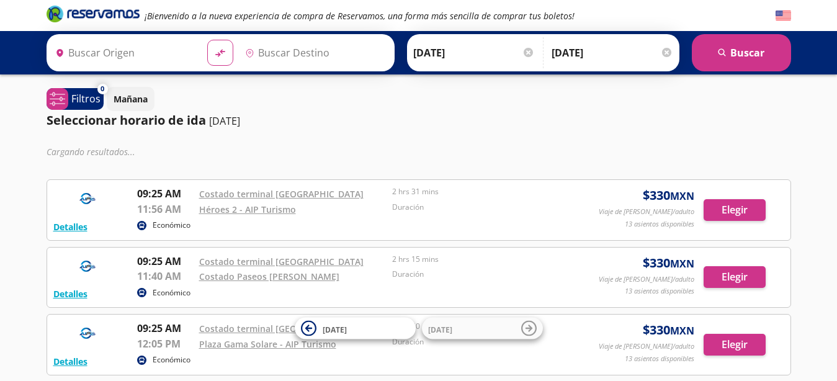
type input "[GEOGRAPHIC_DATA], [GEOGRAPHIC_DATA]"
type input "Santiago de Querétaro, [GEOGRAPHIC_DATA]"
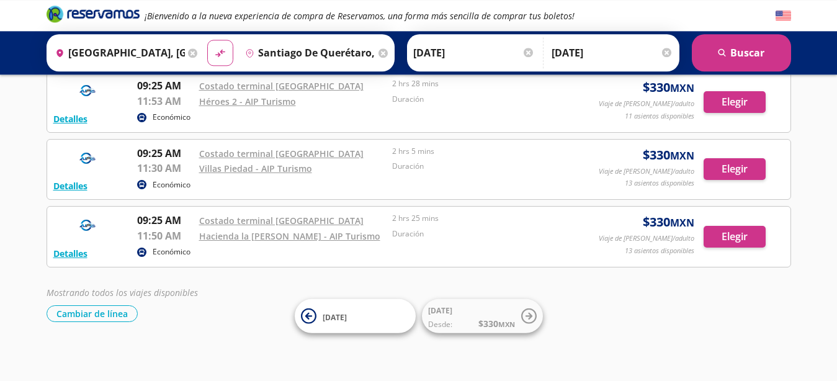
scroll to position [478, 0]
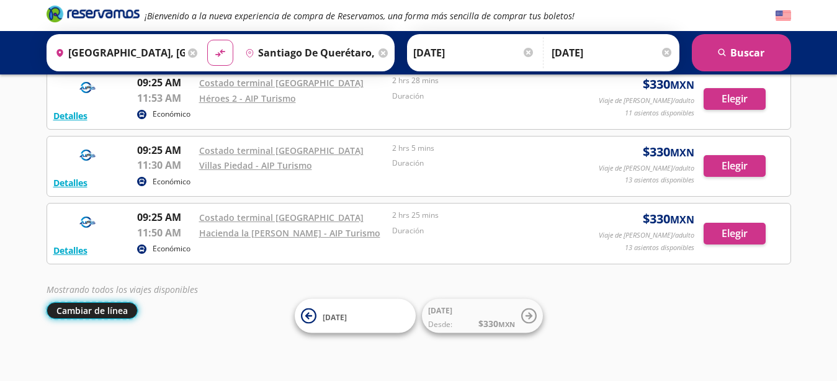
click at [74, 315] on button "Cambiar de línea" at bounding box center [92, 310] width 91 height 17
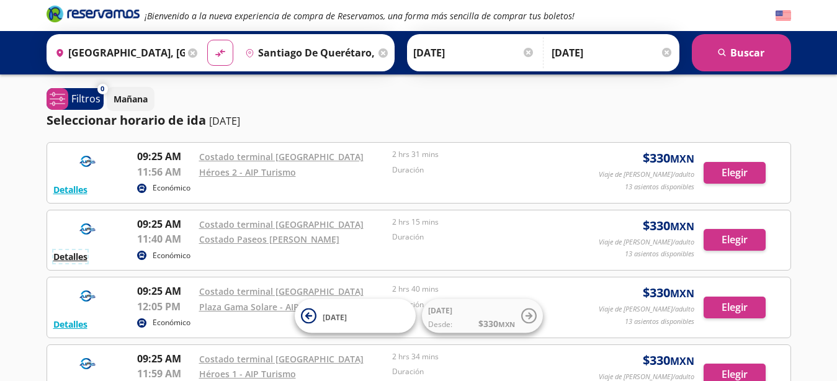
click at [69, 253] on button "Detalles" at bounding box center [70, 256] width 34 height 13
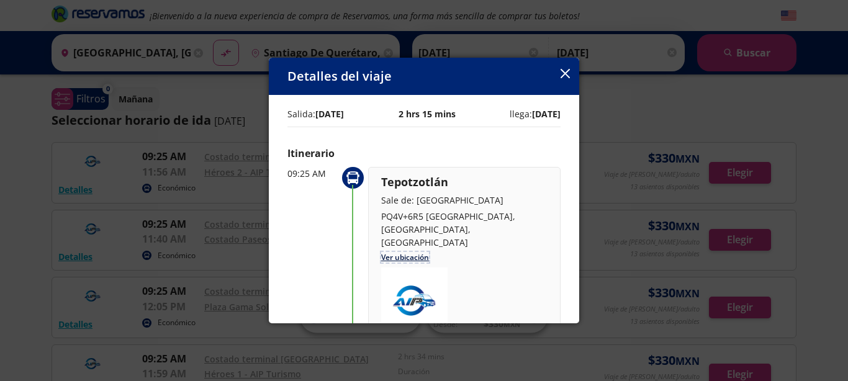
click at [399, 252] on link "Ver ubicación" at bounding box center [405, 257] width 48 height 11
click at [562, 72] on icon "button" at bounding box center [564, 73] width 9 height 9
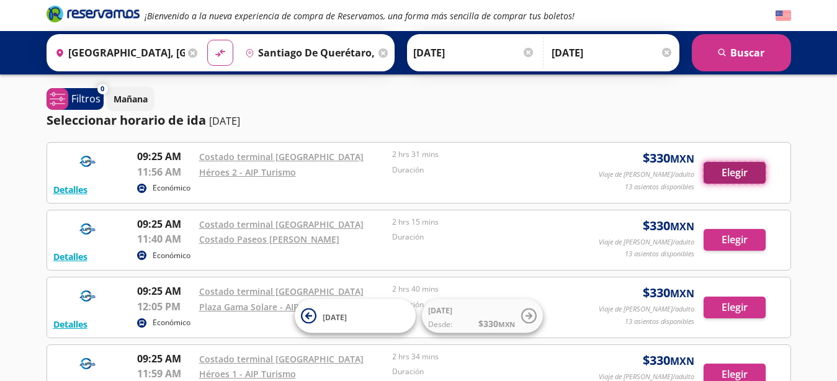
click at [730, 169] on button "Elegir" at bounding box center [735, 173] width 62 height 22
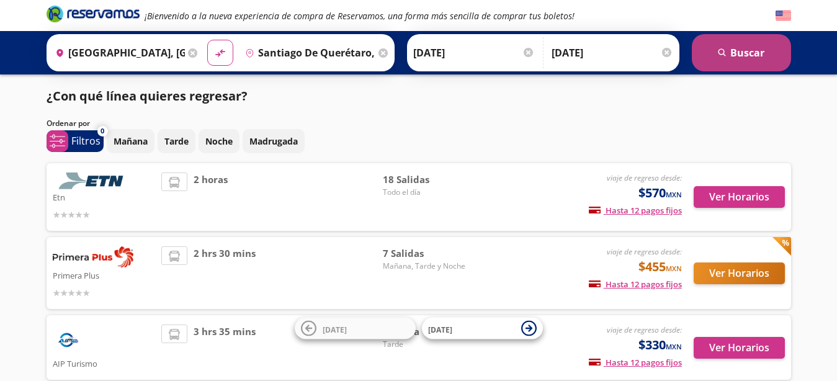
click at [742, 56] on button "search [GEOGRAPHIC_DATA]" at bounding box center [741, 52] width 99 height 37
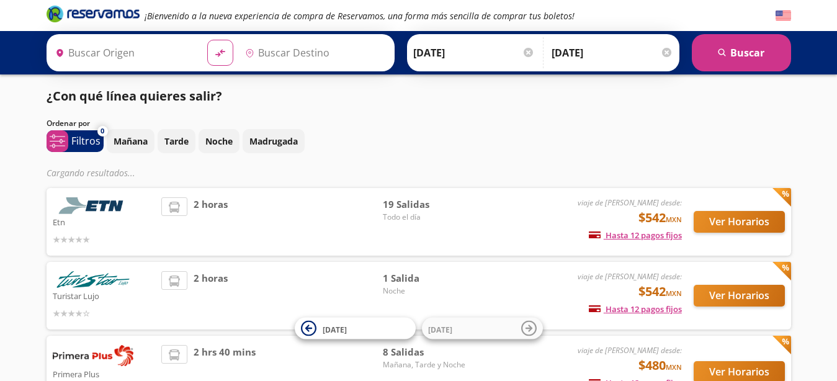
type input "[GEOGRAPHIC_DATA], [GEOGRAPHIC_DATA]"
type input "Santiago de Querétaro, [GEOGRAPHIC_DATA]"
click at [79, 139] on p "Filtros" at bounding box center [85, 140] width 29 height 15
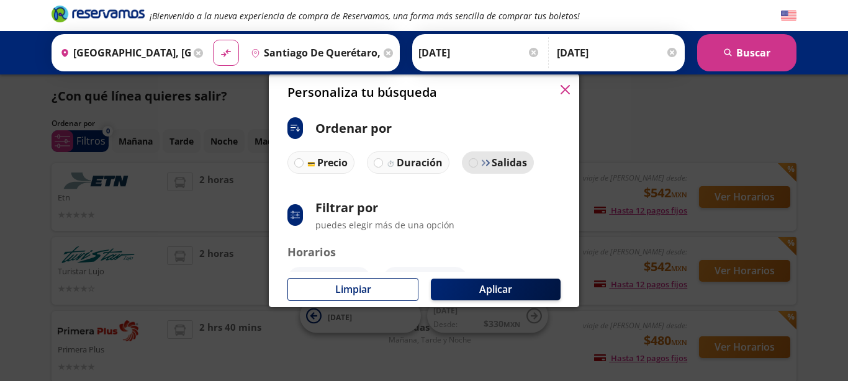
click at [475, 164] on div at bounding box center [472, 162] width 9 height 9
click at [475, 164] on input "Salidas" at bounding box center [473, 163] width 8 height 8
radio input "true"
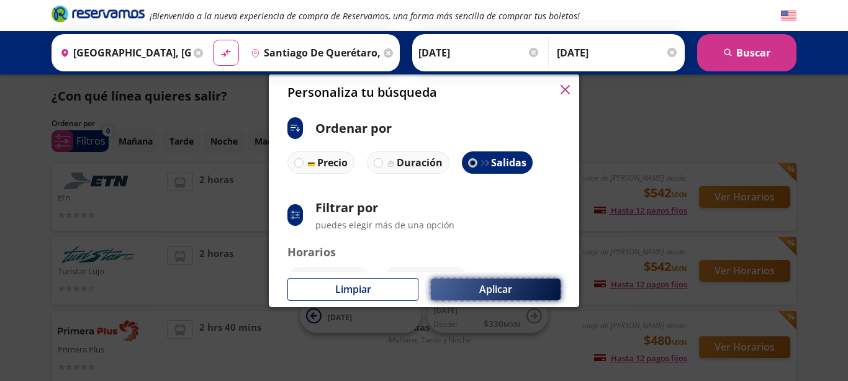
click at [494, 289] on button "Aplicar" at bounding box center [496, 290] width 130 height 22
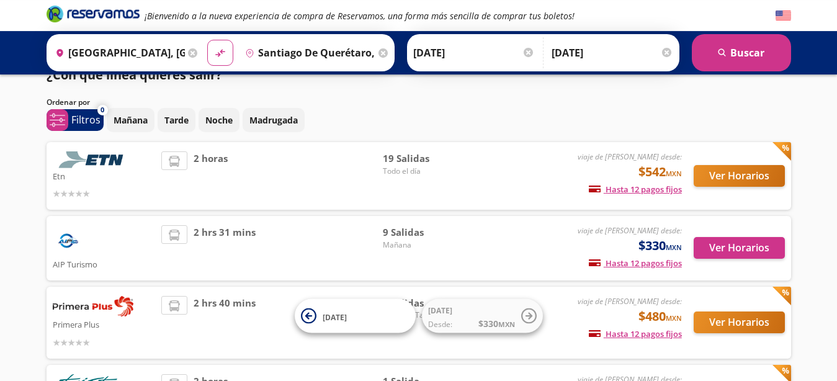
scroll to position [17, 0]
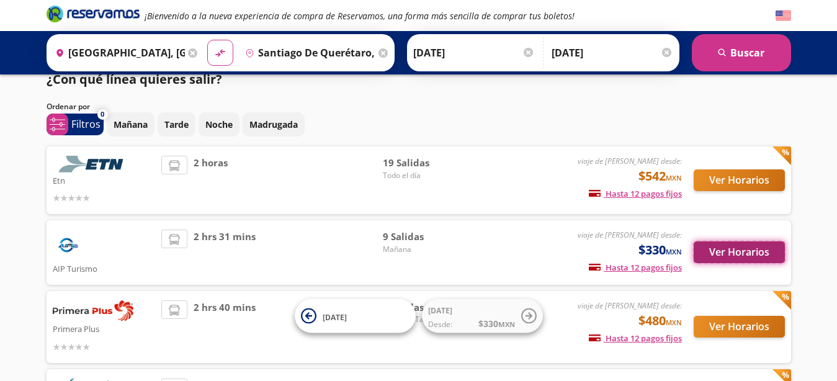
click at [733, 256] on button "Ver Horarios" at bounding box center [739, 252] width 91 height 22
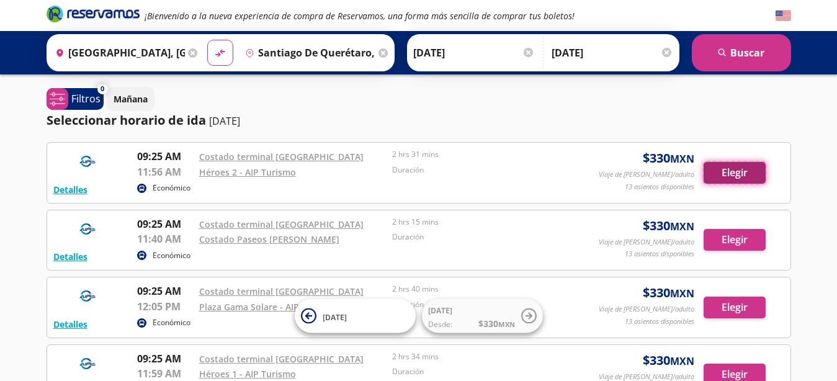
click at [728, 176] on button "Elegir" at bounding box center [735, 173] width 62 height 22
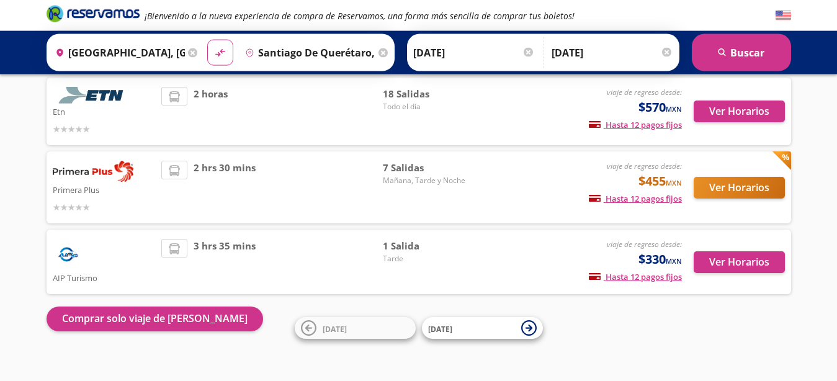
scroll to position [98, 0]
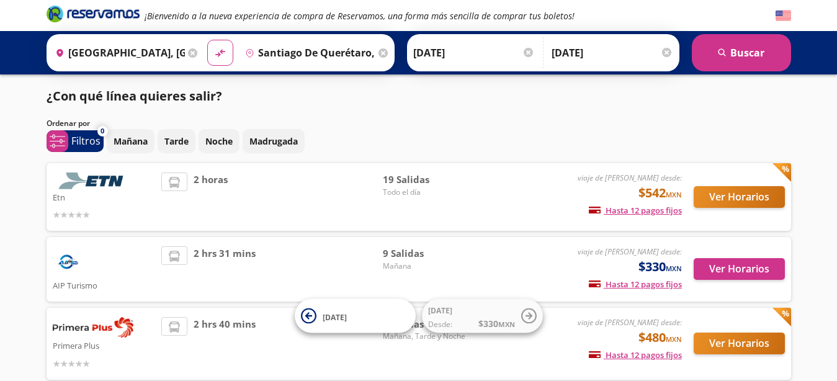
scroll to position [17, 0]
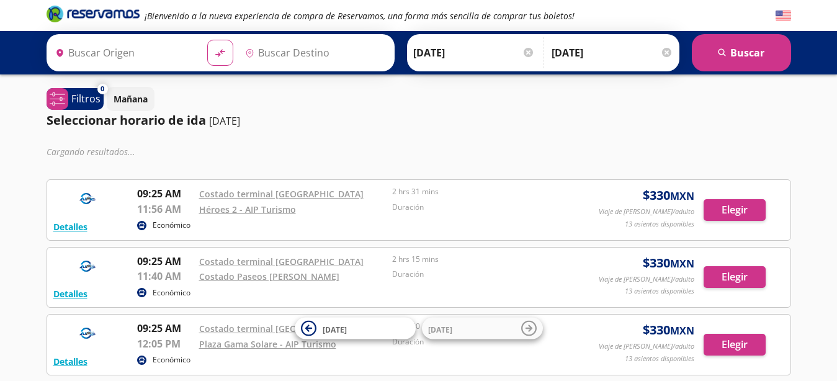
type input "[GEOGRAPHIC_DATA], [GEOGRAPHIC_DATA]"
type input "Santiago de Querétaro, [GEOGRAPHIC_DATA]"
